Goal: Task Accomplishment & Management: Manage account settings

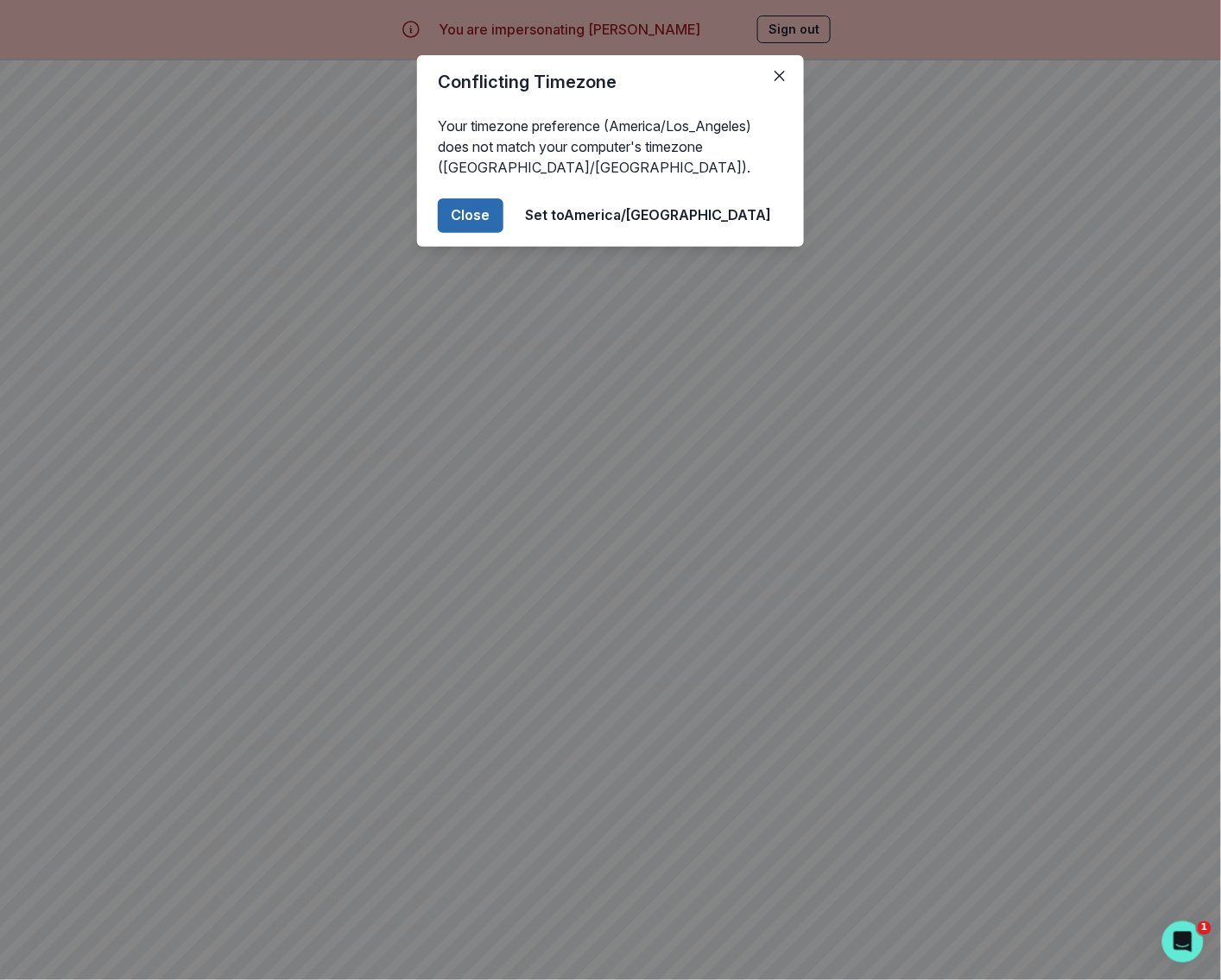
click at [503, 219] on button "Close" at bounding box center [470, 215] width 66 height 34
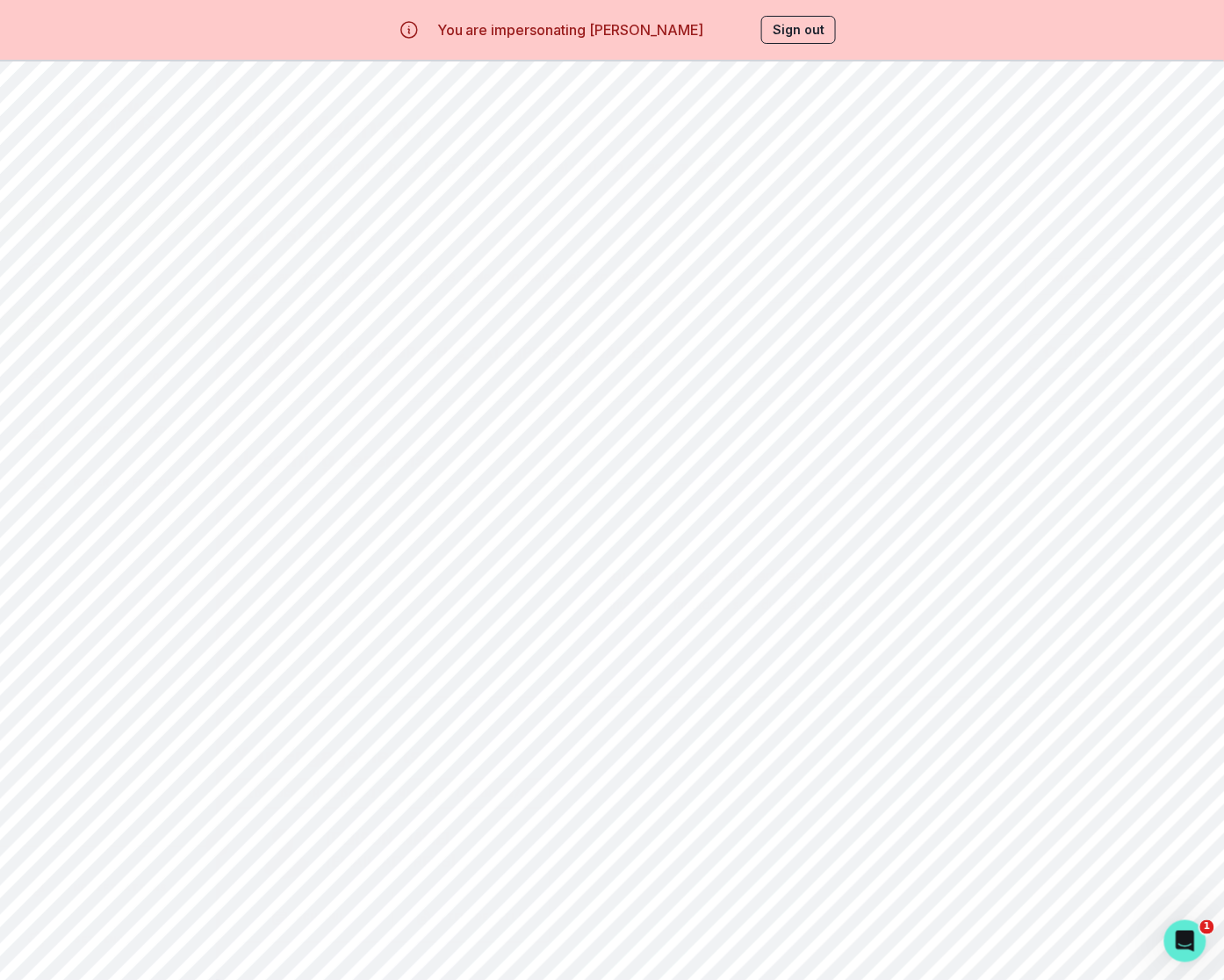
click at [116, 324] on p "Billing" at bounding box center [99, 324] width 50 height 14
drag, startPoint x: 373, startPoint y: 433, endPoint x: 577, endPoint y: 436, distance: 204.0
click at [577, 415] on p "Attended session | Veda's Machine Learning/AI Passion Project | Occurred on [DA…" at bounding box center [615, 401] width 538 height 28
copy p "[DATE] | 60 minutes"
click at [820, 29] on button "Sign out" at bounding box center [799, 29] width 75 height 28
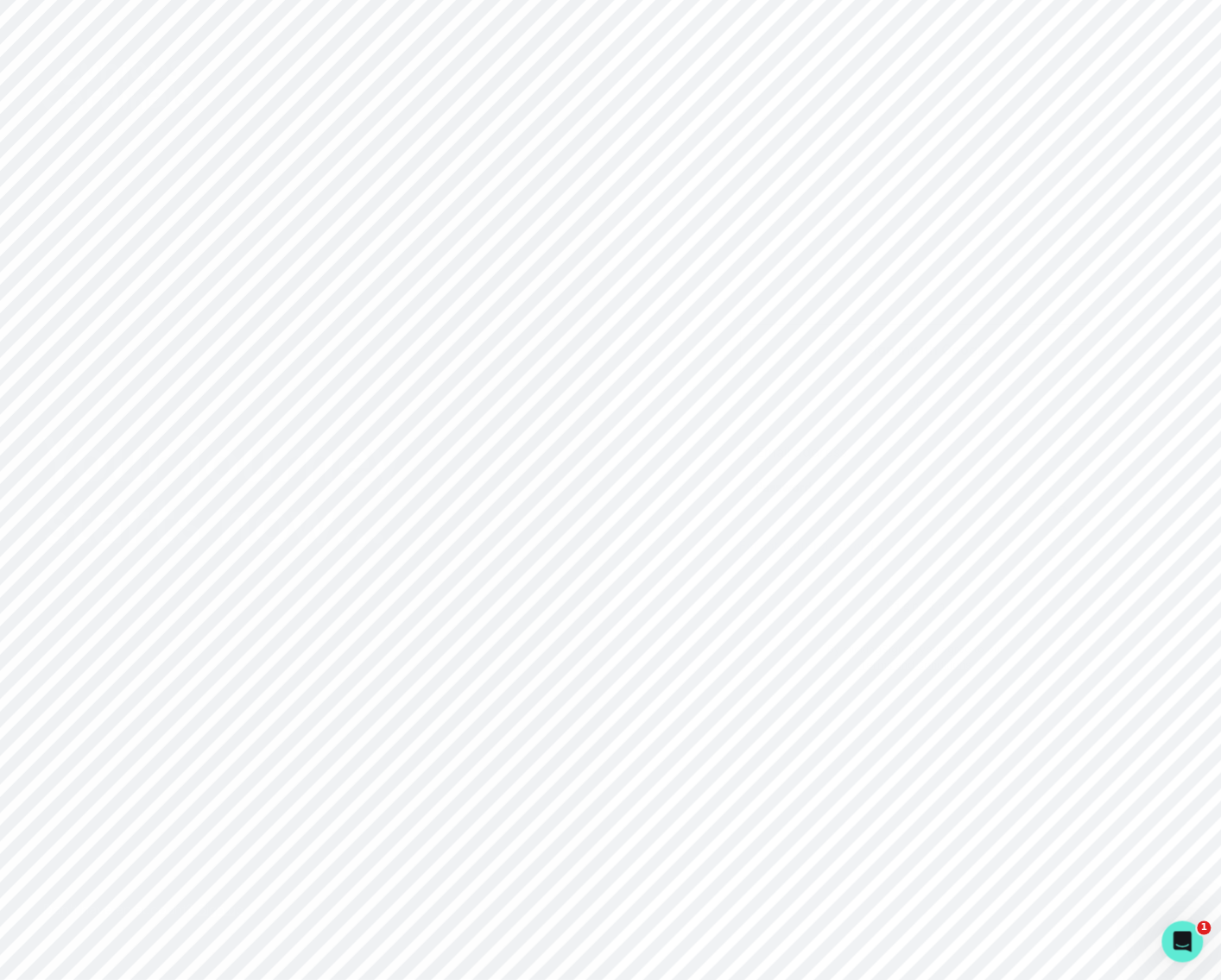
click at [865, 347] on div "Sign in with Google" at bounding box center [916, 350] width 309 height 21
